Goal: Task Accomplishment & Management: Manage account settings

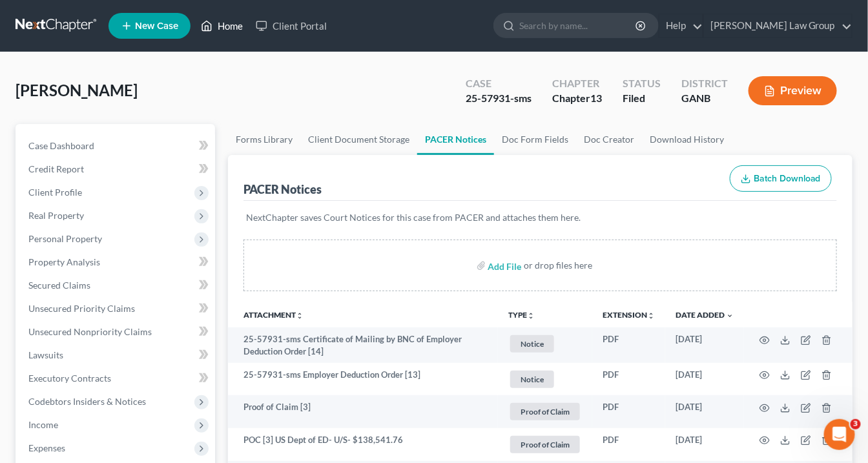
click at [226, 28] on link "Home" at bounding box center [221, 25] width 55 height 23
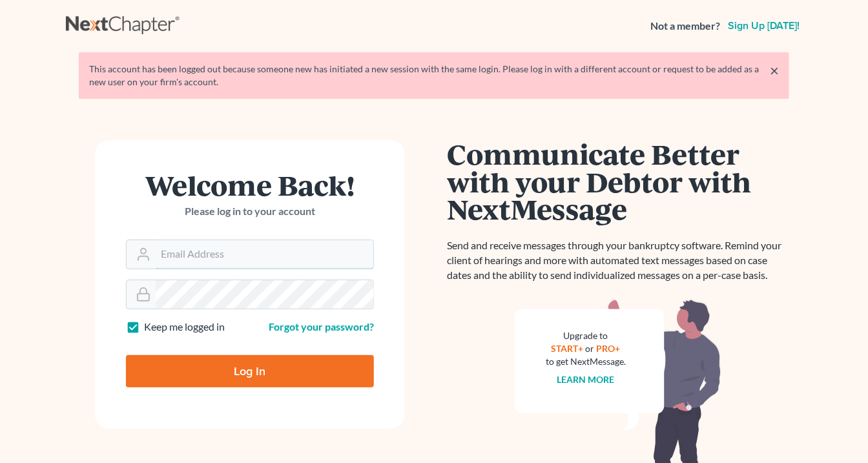
type input "[EMAIL_ADDRESS][DOMAIN_NAME]"
